Goal: Check status: Check status

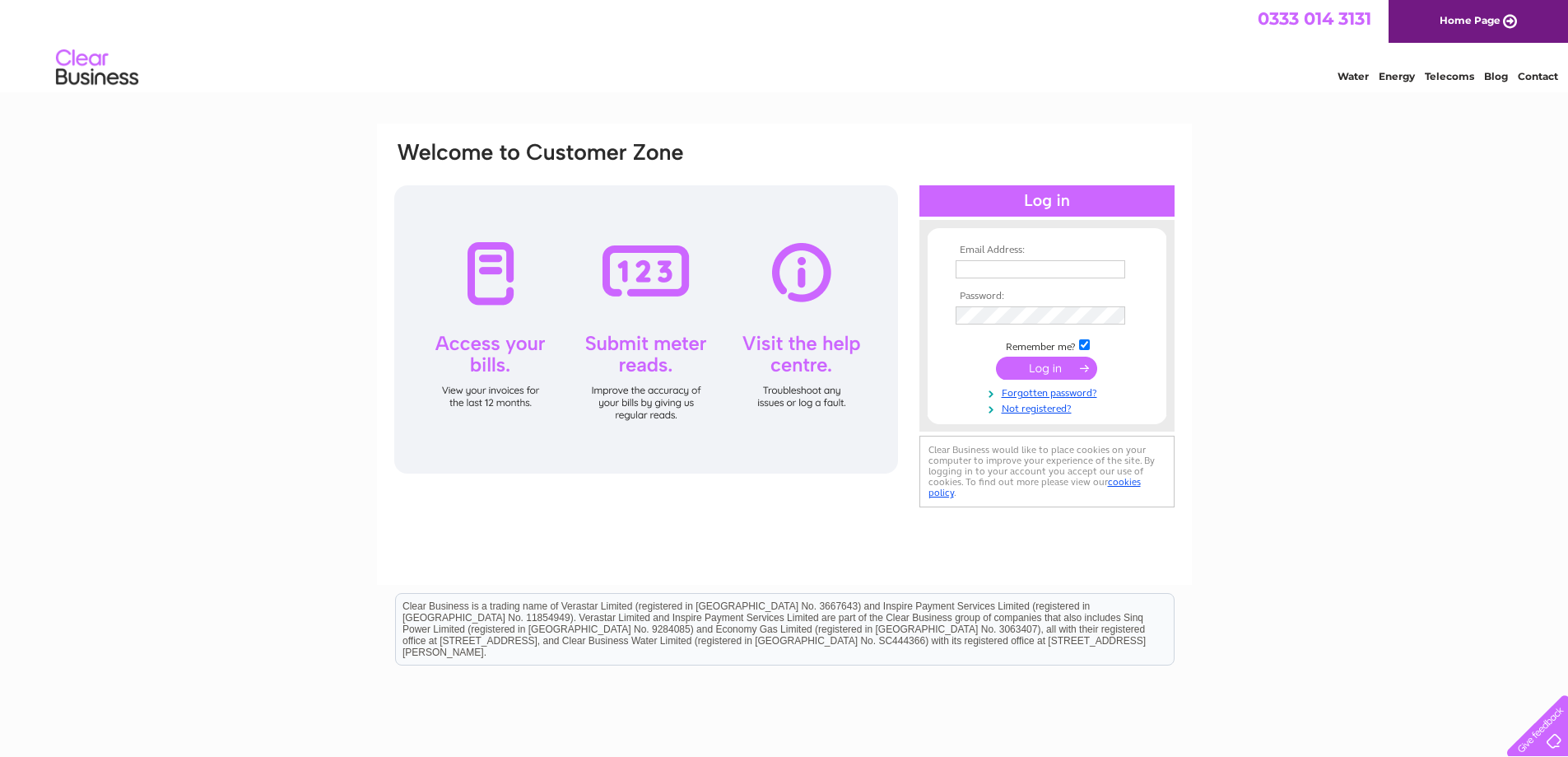
type input "select-arc@live.co.uk"
click at [1041, 362] on input "submit" at bounding box center [1047, 368] width 101 height 23
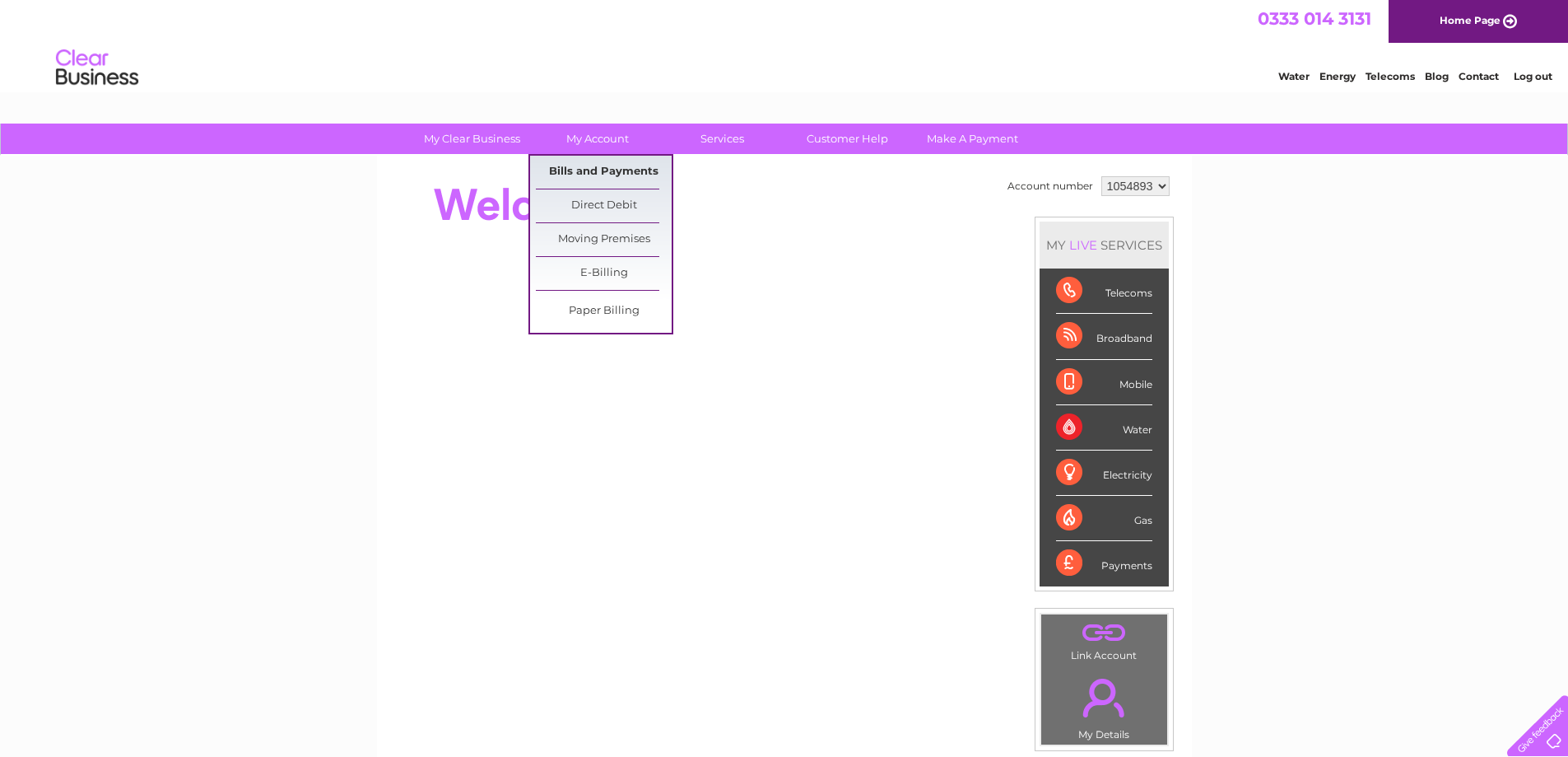
click at [635, 168] on link "Bills and Payments" at bounding box center [604, 172] width 136 height 33
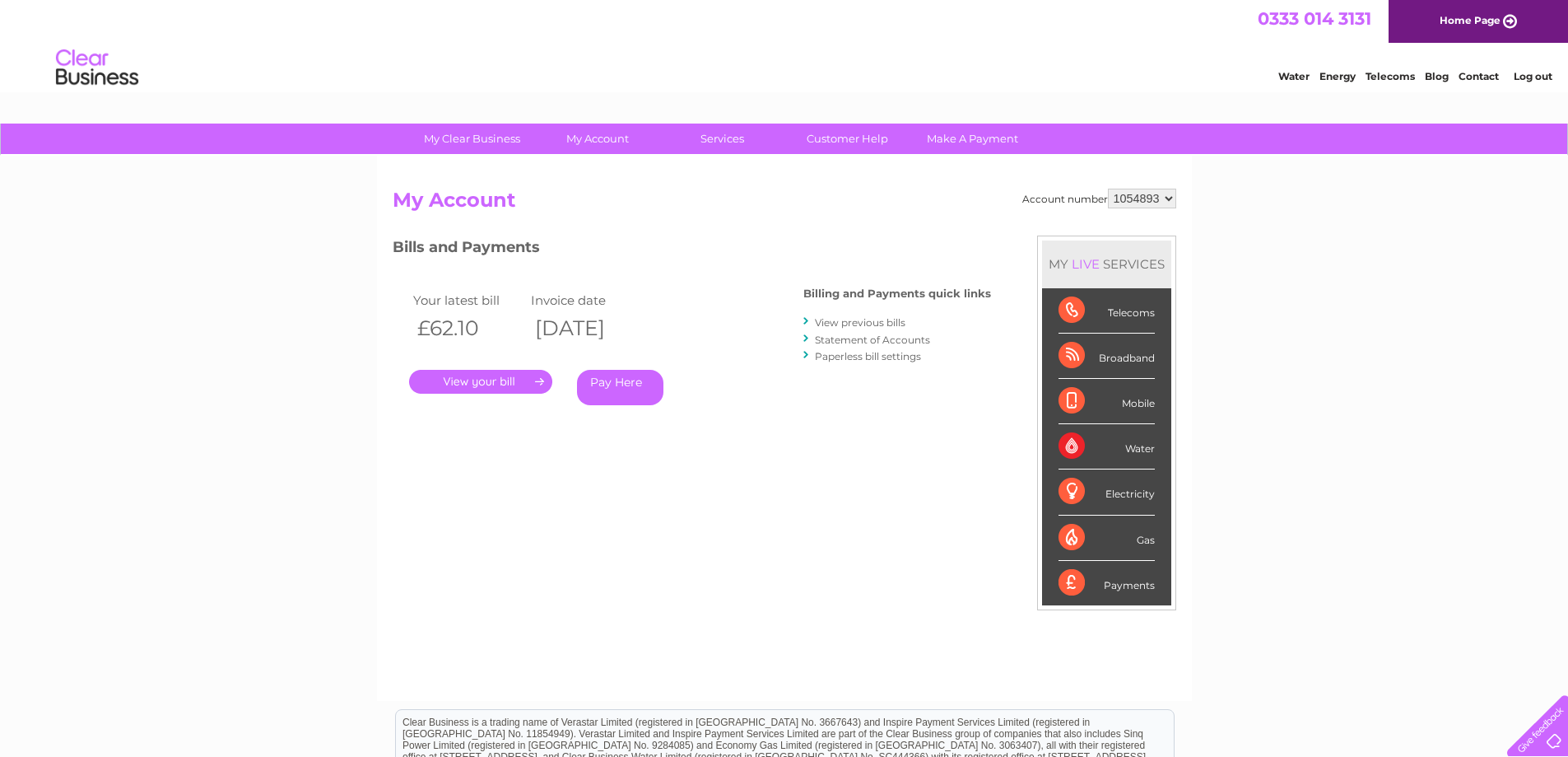
click at [495, 381] on link "." at bounding box center [481, 382] width 143 height 24
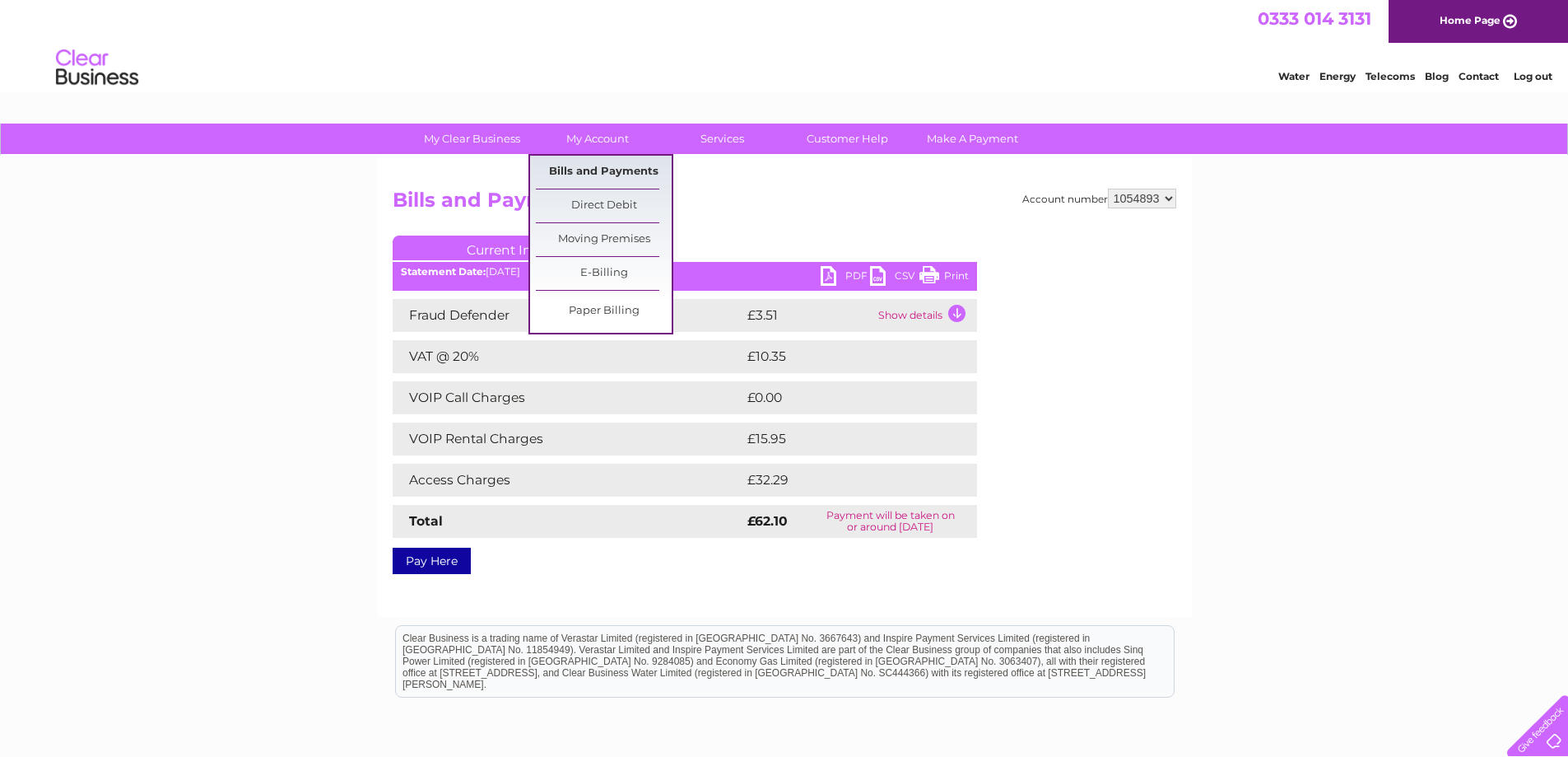
click at [621, 171] on link "Bills and Payments" at bounding box center [604, 172] width 136 height 33
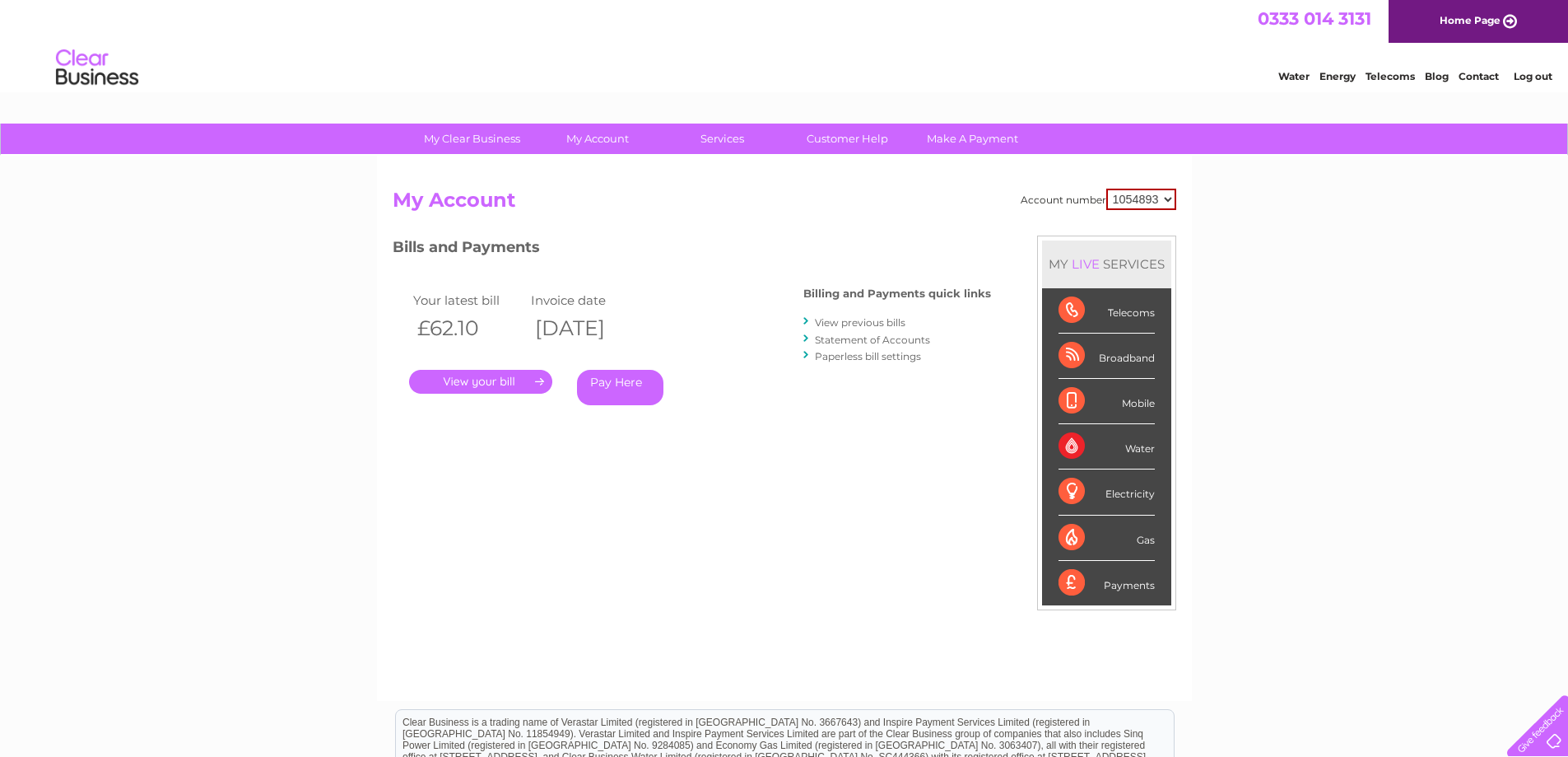
click at [785, 209] on h2 "My Account" at bounding box center [784, 204] width 784 height 31
